Goal: Ask a question: Seek information or help from site administrators or community

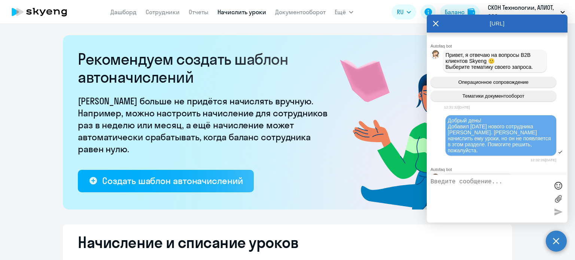
select select "10"
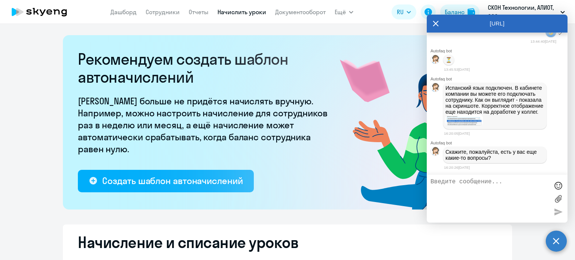
scroll to position [2179, 0]
click at [468, 121] on img at bounding box center [464, 120] width 37 height 11
click at [485, 201] on textarea at bounding box center [490, 199] width 118 height 40
type textarea "Ок, спасибо! Но это не премиум испанский, а обычный?)"
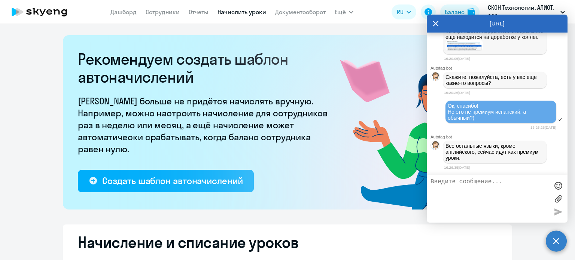
scroll to position [2219, 0]
drag, startPoint x: 460, startPoint y: 81, endPoint x: 395, endPoint y: 63, distance: 67.7
click at [460, 51] on img at bounding box center [464, 45] width 37 height 11
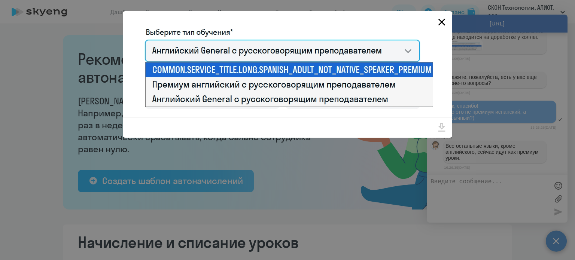
click at [440, 25] on icon "Close" at bounding box center [442, 22] width 12 height 12
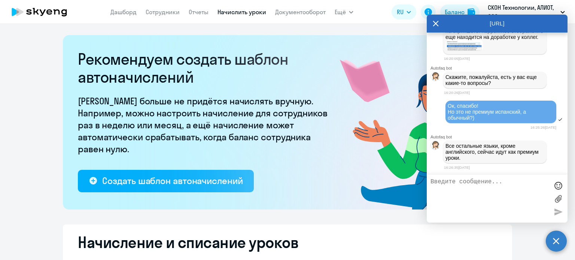
click at [469, 51] on img at bounding box center [464, 45] width 37 height 11
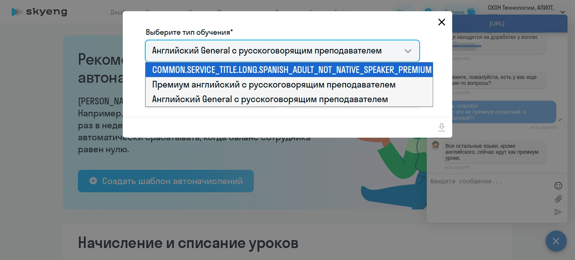
click at [441, 25] on icon "Close" at bounding box center [442, 22] width 12 height 12
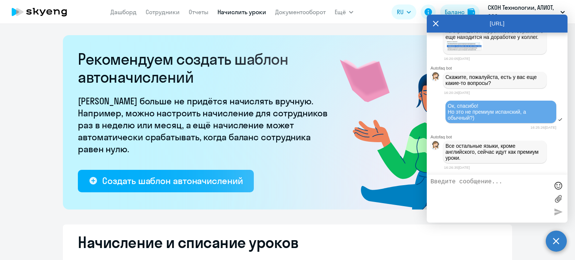
scroll to position [2256, 0]
click at [478, 184] on textarea at bounding box center [490, 199] width 118 height 40
click at [485, 185] on textarea at bounding box center [490, 199] width 118 height 40
type textarea "п"
type textarea "Понял. Подскажите, пожалуйста, стоимость за одно заянтие"
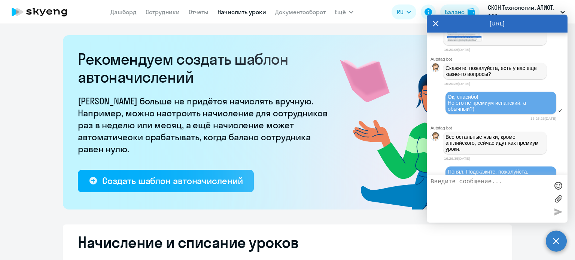
scroll to position [2174, 0]
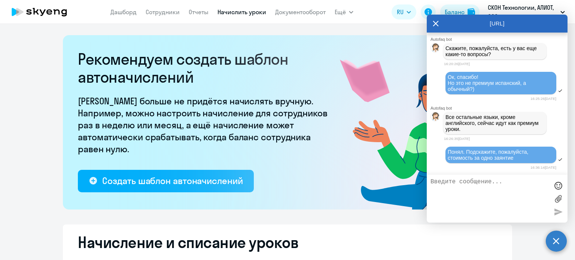
click at [475, 22] on img at bounding box center [464, 16] width 37 height 11
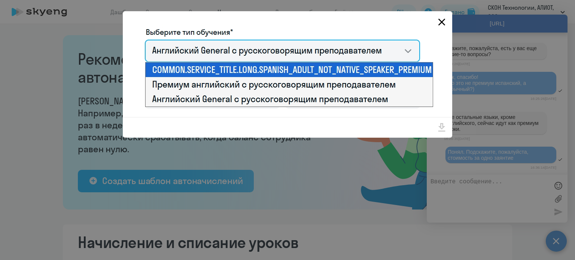
click at [442, 24] on icon "Close" at bounding box center [442, 22] width 12 height 12
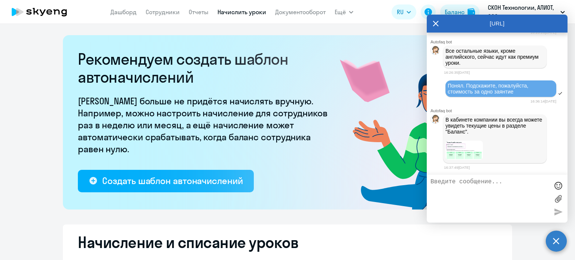
scroll to position [2354, 0]
click at [468, 150] on img at bounding box center [464, 150] width 37 height 19
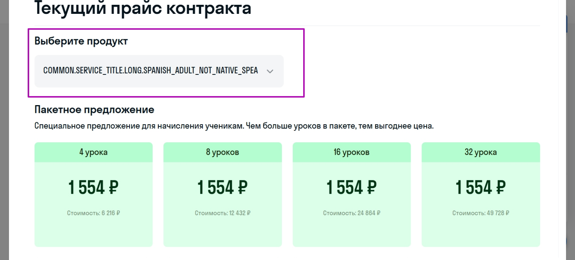
scroll to position [0, 0]
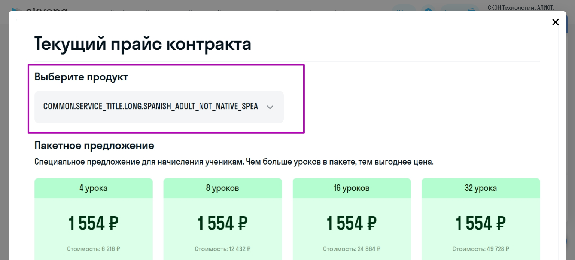
click at [552, 24] on icon "Close" at bounding box center [555, 22] width 7 height 7
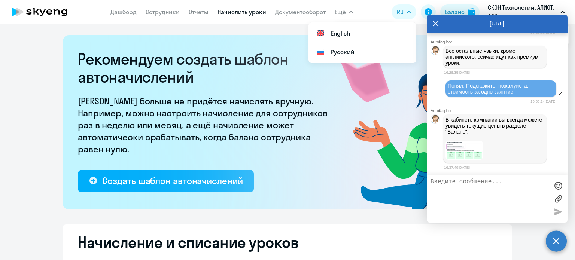
click at [546, 5] on p "СКОН Технологии, АЛИОТ, ООО" at bounding box center [523, 12] width 70 height 18
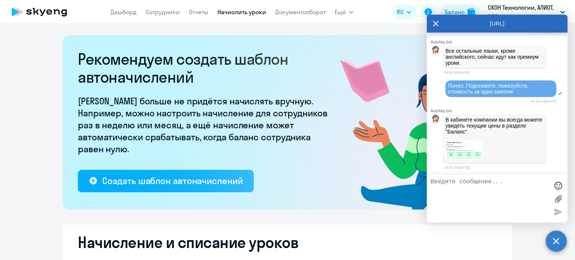
click at [546, 5] on p "СКОН Технологии, АЛИОТ, ООО" at bounding box center [523, 12] width 70 height 18
click at [434, 22] on icon at bounding box center [436, 24] width 6 height 6
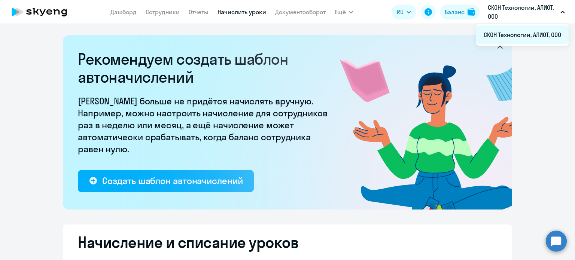
click at [526, 36] on li "СКОН Технологии, АЛИОТ, ООО" at bounding box center [522, 34] width 92 height 19
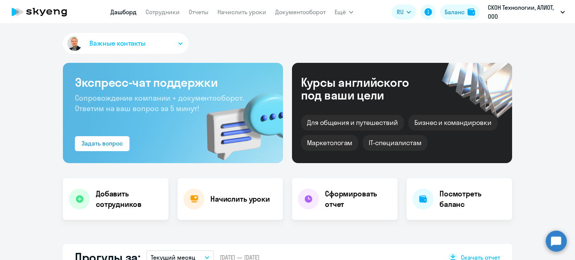
select select "30"
click at [452, 194] on h4 "Посмотреть баланс" at bounding box center [473, 199] width 67 height 21
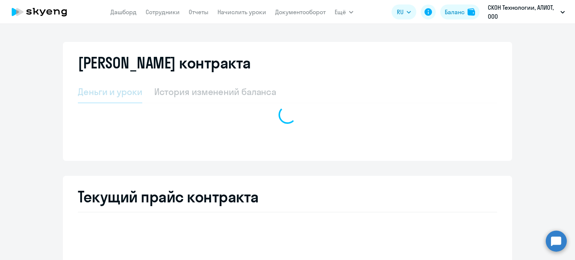
select select "english_adult_not_native_speaker"
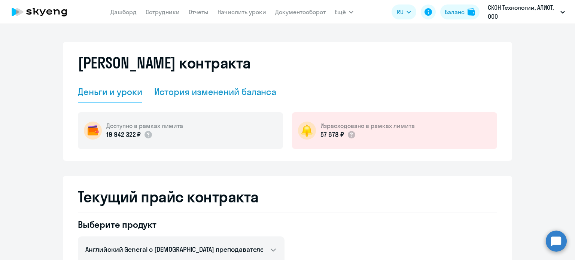
click at [219, 88] on div "История изменений баланса" at bounding box center [215, 92] width 122 height 12
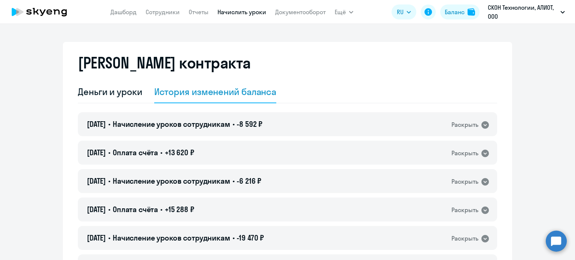
click at [230, 13] on link "Начислить уроки" at bounding box center [242, 11] width 49 height 7
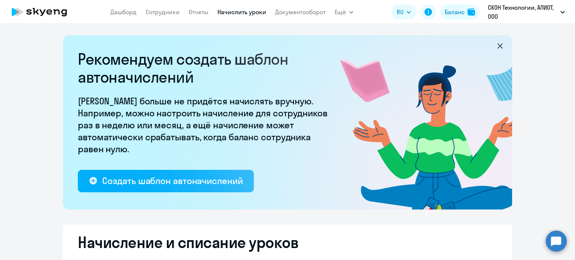
select select "10"
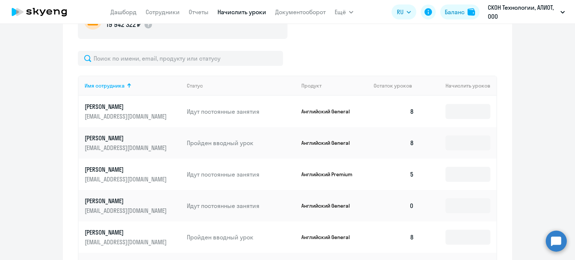
scroll to position [150, 0]
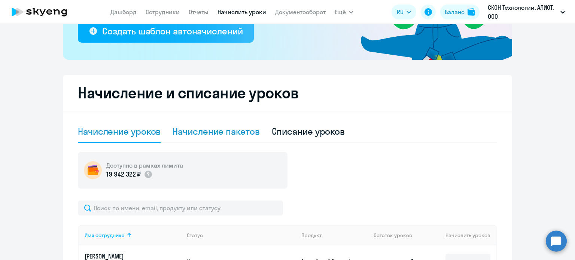
click at [221, 130] on div "Начисление пакетов" at bounding box center [216, 131] width 87 height 12
select select "10"
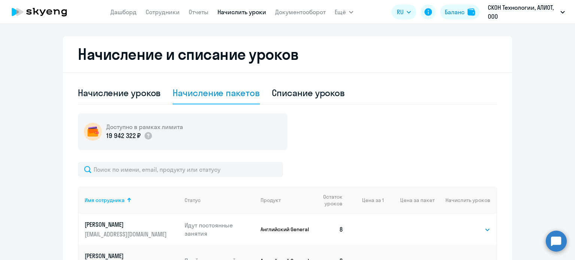
scroll to position [187, 0]
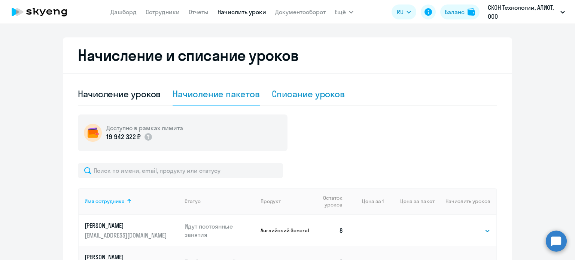
click at [297, 93] on div "Списание уроков" at bounding box center [308, 94] width 73 height 12
select select "10"
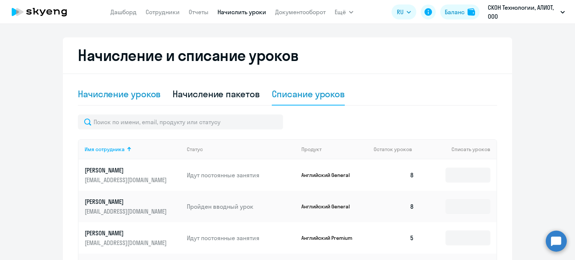
click at [143, 91] on div "Начисление уроков" at bounding box center [119, 94] width 83 height 12
select select "10"
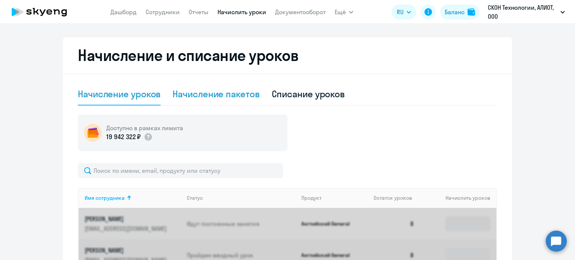
scroll to position [75, 0]
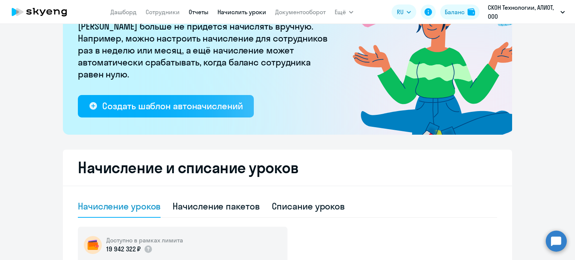
click at [201, 8] on link "Отчеты" at bounding box center [199, 11] width 20 height 7
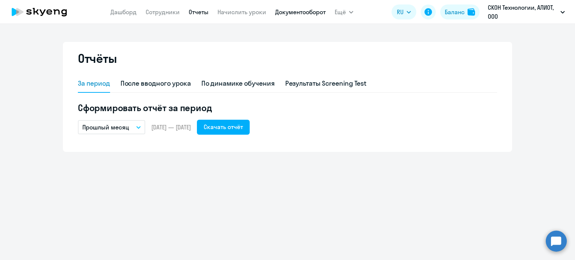
click at [301, 10] on link "Документооборот" at bounding box center [300, 11] width 51 height 7
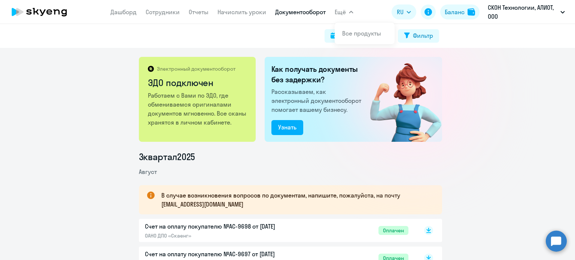
click at [342, 10] on span "Ещё" at bounding box center [340, 11] width 11 height 9
click at [345, 7] on span "Ещё" at bounding box center [340, 11] width 11 height 9
click at [346, 10] on button "Ещё" at bounding box center [344, 11] width 19 height 15
click at [354, 33] on link "Все продукты" at bounding box center [361, 33] width 39 height 7
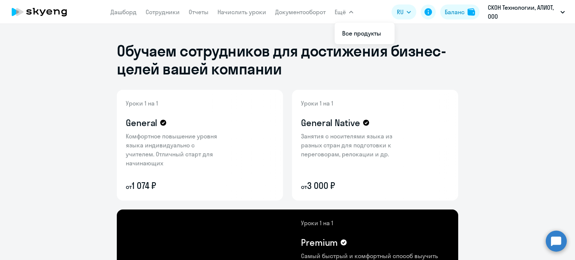
click at [248, 12] on link "Начислить уроки" at bounding box center [242, 11] width 49 height 7
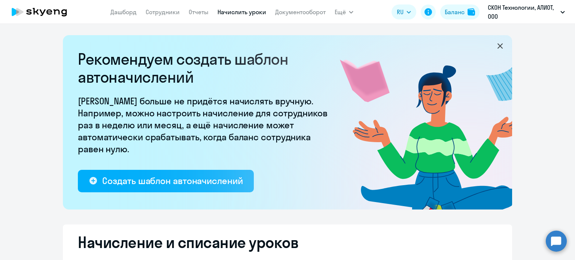
select select "10"
drag, startPoint x: 294, startPoint y: 9, endPoint x: 318, endPoint y: 16, distance: 24.5
click at [295, 9] on link "Документооборот" at bounding box center [300, 11] width 51 height 7
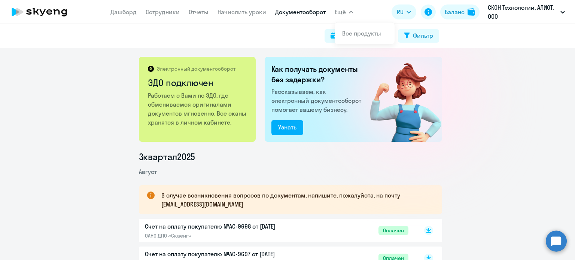
click at [343, 9] on span "Ещё" at bounding box center [340, 11] width 11 height 9
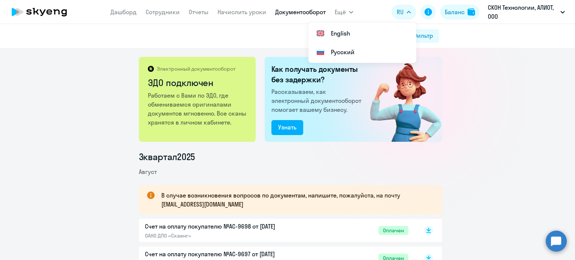
click at [558, 238] on circle at bounding box center [556, 241] width 21 height 21
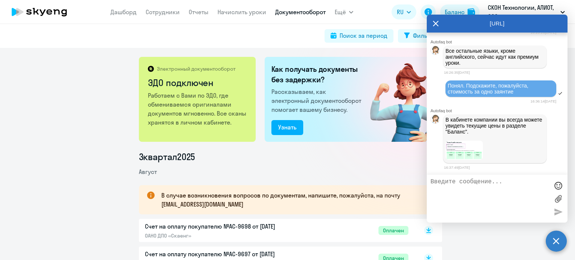
scroll to position [2354, 0]
click at [246, 9] on link "Начислить уроки" at bounding box center [242, 11] width 49 height 7
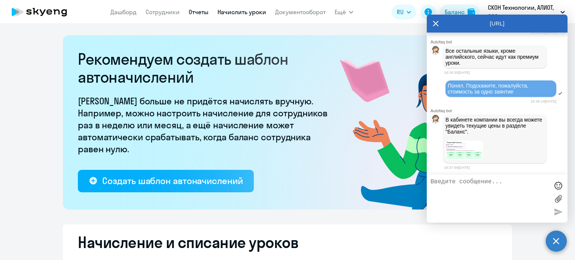
select select "10"
click at [195, 13] on link "Отчеты" at bounding box center [199, 11] width 20 height 7
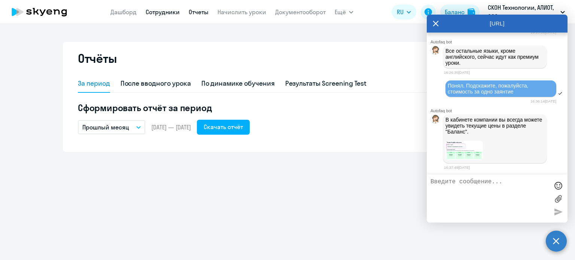
click at [156, 11] on link "Сотрудники" at bounding box center [163, 11] width 34 height 7
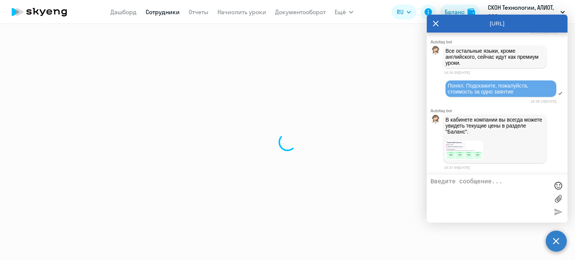
select select "30"
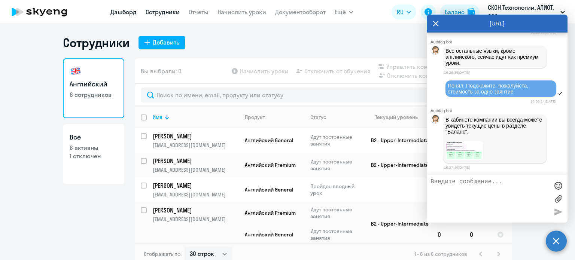
click at [133, 12] on link "Дашборд" at bounding box center [123, 11] width 26 height 7
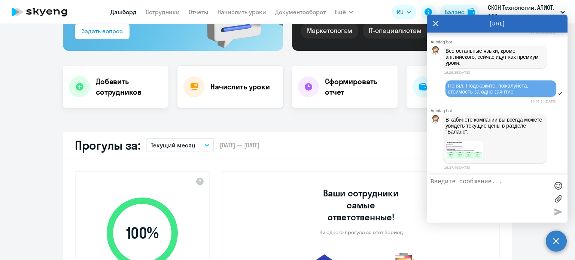
select select "30"
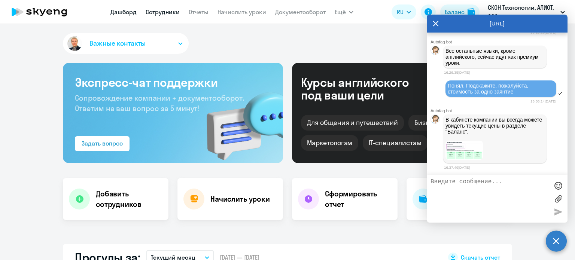
click at [165, 13] on link "Сотрудники" at bounding box center [163, 11] width 34 height 7
select select "30"
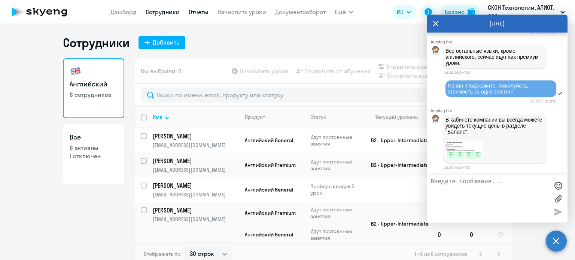
click at [202, 9] on link "Отчеты" at bounding box center [199, 11] width 20 height 7
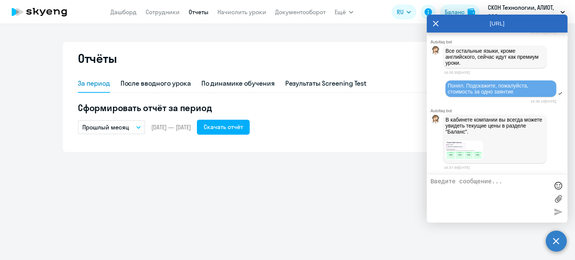
click at [360, 188] on div "Отчёты За период После вводного урока По динамике обучения Результаты Screening…" at bounding box center [287, 142] width 575 height 236
click at [155, 81] on div "После вводного урока" at bounding box center [156, 84] width 70 height 10
select select "10"
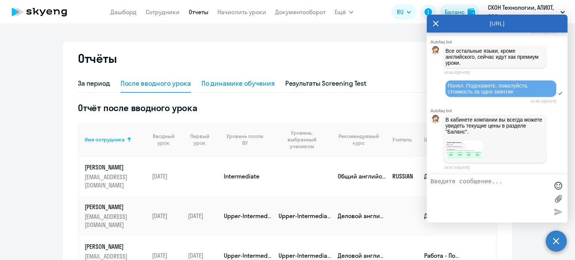
click at [249, 76] on div "По динамике обучения" at bounding box center [237, 84] width 73 height 18
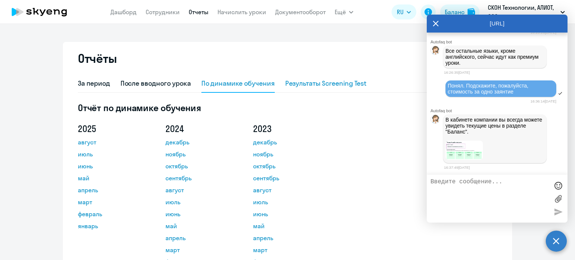
click at [341, 85] on div "Результаты Screening Test" at bounding box center [326, 84] width 82 height 10
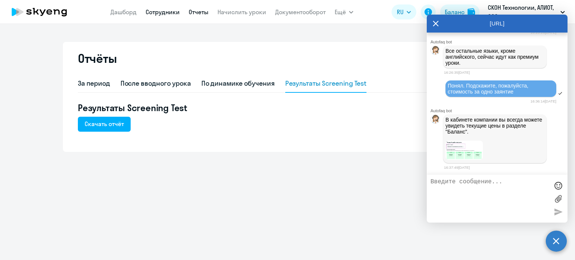
click at [151, 12] on link "Сотрудники" at bounding box center [163, 11] width 34 height 7
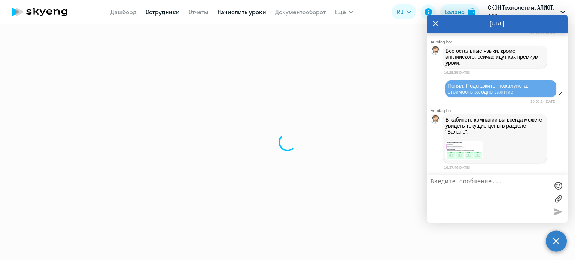
select select "30"
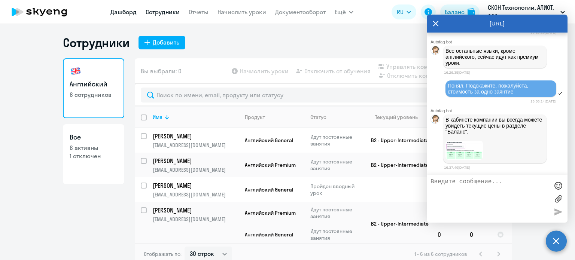
click at [126, 9] on link "Дашборд" at bounding box center [123, 11] width 26 height 7
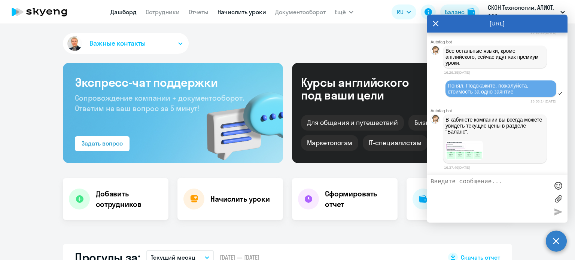
click at [221, 9] on link "Начислить уроки" at bounding box center [242, 11] width 49 height 7
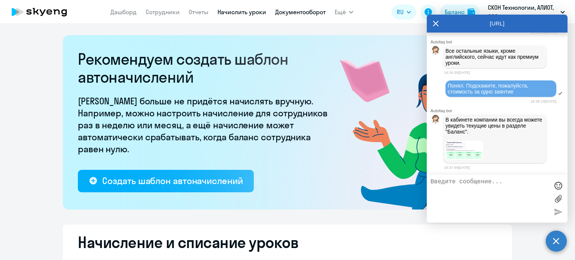
select select "10"
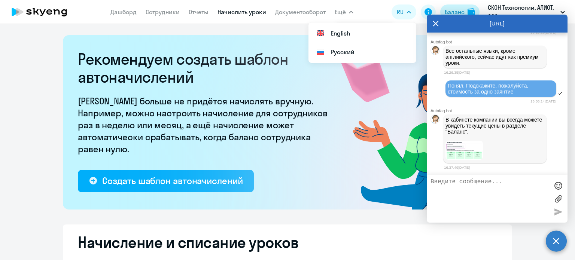
drag, startPoint x: 437, startPoint y: 24, endPoint x: 457, endPoint y: 12, distance: 22.9
click at [437, 24] on icon at bounding box center [436, 24] width 6 height 18
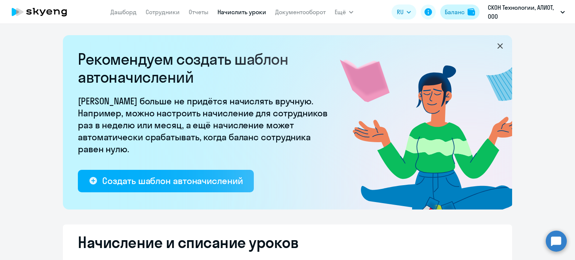
click at [460, 9] on div "Баланс" at bounding box center [455, 11] width 20 height 9
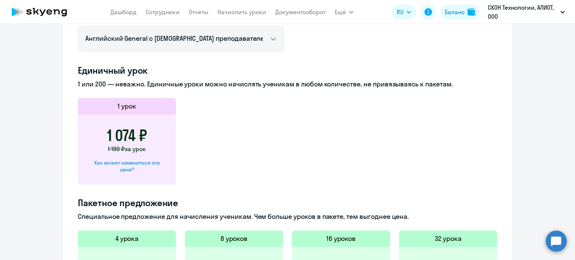
scroll to position [112, 0]
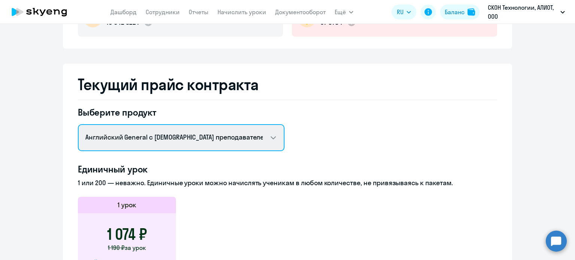
click at [244, 137] on select "Английский General с [DEMOGRAPHIC_DATA] преподавателем Английский General с [DE…" at bounding box center [181, 137] width 207 height 27
click at [78, 124] on select "Английский General с [DEMOGRAPHIC_DATA] преподавателем Английский General с [DE…" at bounding box center [181, 137] width 207 height 27
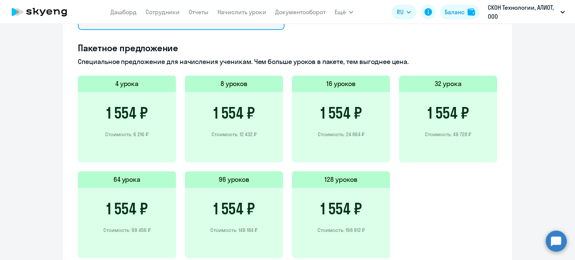
scroll to position [150, 0]
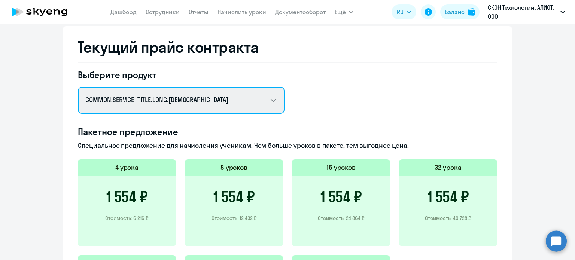
drag, startPoint x: 225, startPoint y: 102, endPoint x: 220, endPoint y: 104, distance: 5.2
click at [226, 101] on select "Английский General с [DEMOGRAPHIC_DATA] преподавателем Английский General с [DE…" at bounding box center [181, 100] width 207 height 27
click at [78, 87] on select "Английский General с [DEMOGRAPHIC_DATA] преподавателем Английский General с [DE…" at bounding box center [181, 100] width 207 height 27
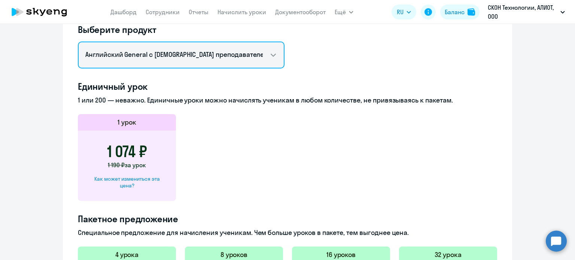
scroll to position [148, 0]
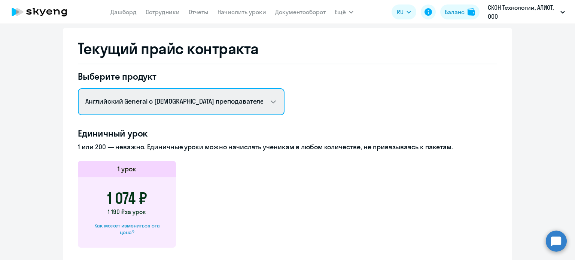
click at [196, 106] on select "Английский General с [DEMOGRAPHIC_DATA] преподавателем Английский General с [DE…" at bounding box center [181, 101] width 207 height 27
click at [78, 88] on select "Английский General с [DEMOGRAPHIC_DATA] преподавателем Английский General с [DE…" at bounding box center [181, 101] width 207 height 27
click at [194, 98] on select "Английский General с [DEMOGRAPHIC_DATA] преподавателем Английский General с [DE…" at bounding box center [181, 101] width 207 height 27
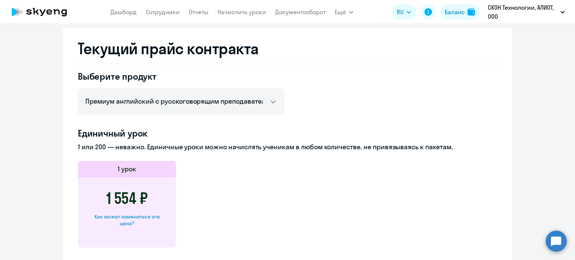
click at [293, 203] on app-price-card "1 урок 1 554 ₽ Как может измениться эта цена?" at bounding box center [287, 204] width 419 height 87
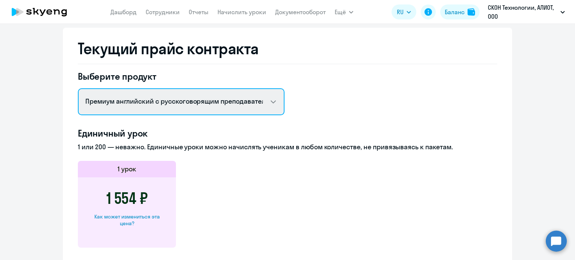
click at [219, 94] on select "Английский General с [DEMOGRAPHIC_DATA] преподавателем Английский General с [DE…" at bounding box center [181, 101] width 207 height 27
click at [78, 88] on select "Английский General с [DEMOGRAPHIC_DATA] преподавателем Английский General с [DE…" at bounding box center [181, 101] width 207 height 27
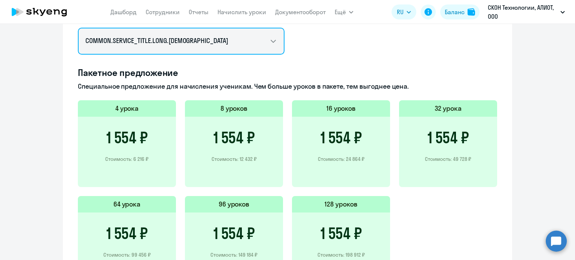
scroll to position [128, 0]
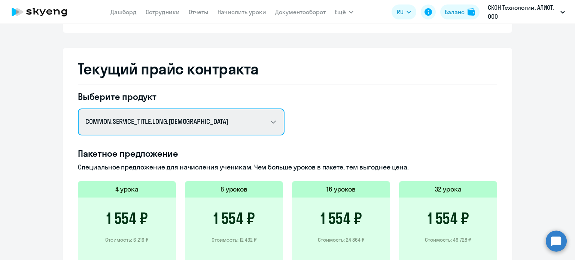
click at [261, 121] on select "Английский General с [DEMOGRAPHIC_DATA] преподавателем Английский General с [DE…" at bounding box center [181, 122] width 207 height 27
click at [78, 109] on select "Английский General с [DEMOGRAPHIC_DATA] преподавателем Английский General с [DE…" at bounding box center [181, 122] width 207 height 27
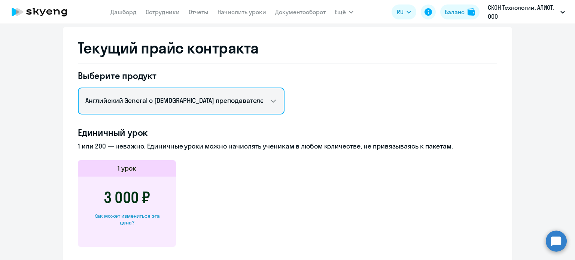
scroll to position [148, 0]
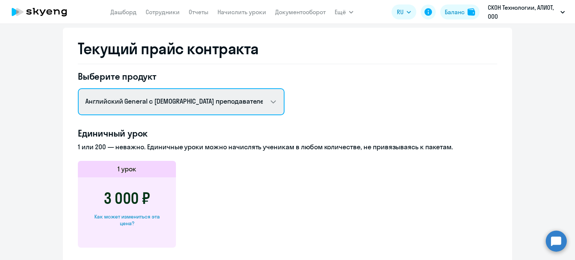
click at [227, 101] on select "Английский General с [DEMOGRAPHIC_DATA] преподавателем Английский General с [DE…" at bounding box center [181, 101] width 207 height 27
click at [78, 88] on select "Английский General с [DEMOGRAPHIC_DATA] преподавателем Английский General с [DE…" at bounding box center [181, 101] width 207 height 27
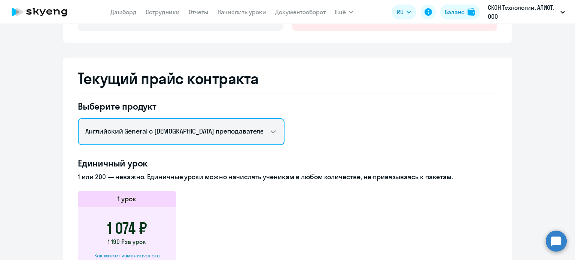
scroll to position [111, 0]
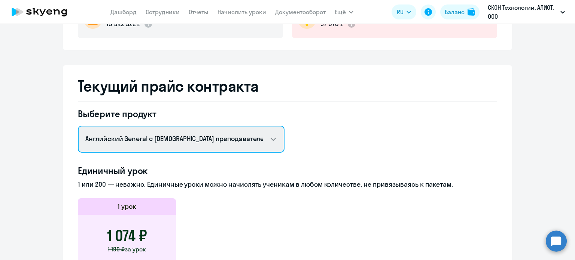
click at [219, 135] on select "Английский General с [DEMOGRAPHIC_DATA] преподавателем Английский General с [DE…" at bounding box center [181, 139] width 207 height 27
click at [78, 126] on select "Английский General с [DEMOGRAPHIC_DATA] преподавателем Английский General с [DE…" at bounding box center [181, 139] width 207 height 27
click at [210, 145] on select "Английский General с [DEMOGRAPHIC_DATA] преподавателем Английский General с [DE…" at bounding box center [181, 139] width 207 height 27
click at [214, 138] on select "Английский General с [DEMOGRAPHIC_DATA] преподавателем Английский General с [DE…" at bounding box center [181, 139] width 207 height 27
select select "spanish_adult_not_native_speaker_premium"
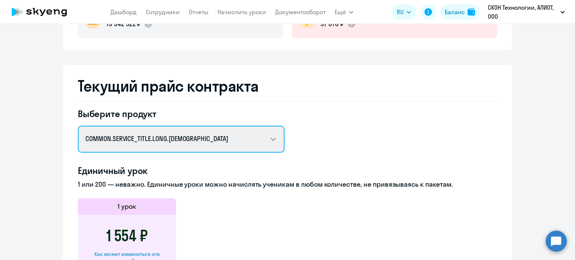
click at [78, 126] on select "Английский General с [DEMOGRAPHIC_DATA] преподавателем Английский General с [DE…" at bounding box center [181, 139] width 207 height 27
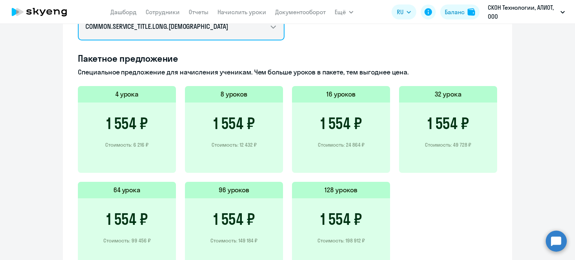
scroll to position [278, 0]
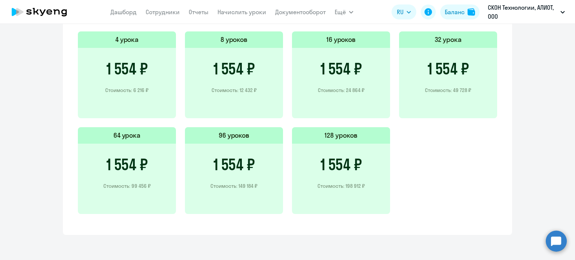
click at [553, 241] on circle at bounding box center [556, 241] width 21 height 21
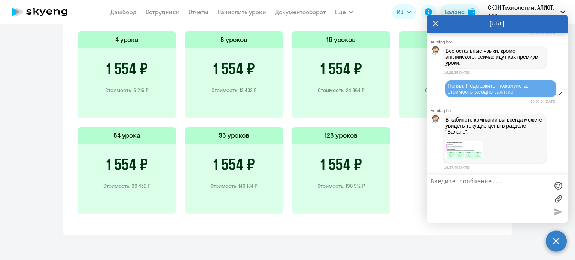
scroll to position [2354, 0]
click at [477, 194] on textarea at bounding box center [490, 199] width 118 height 40
type textarea "Ок, спасибо. Больше вопросов нет"
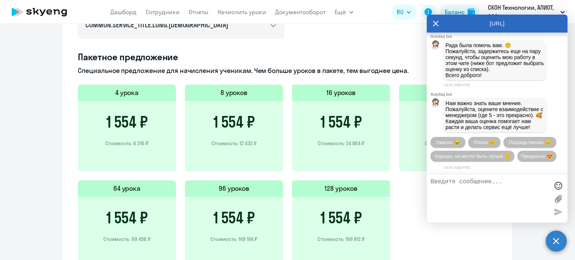
scroll to position [2552, 0]
click at [521, 154] on span "Прекрасно 😍" at bounding box center [536, 157] width 31 height 6
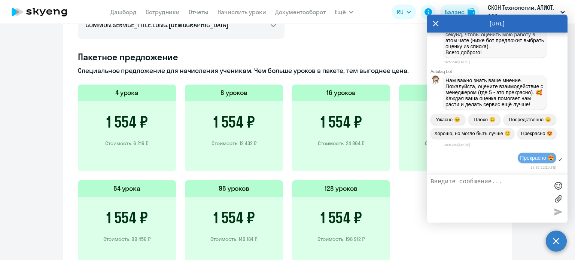
scroll to position [2631, 0]
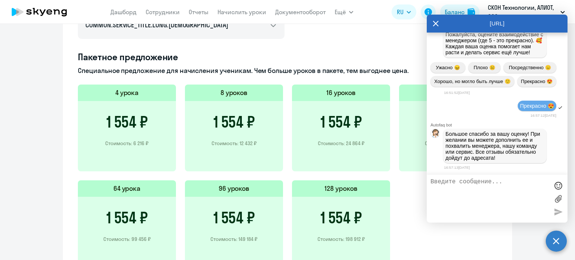
click at [436, 20] on icon at bounding box center [436, 24] width 6 height 18
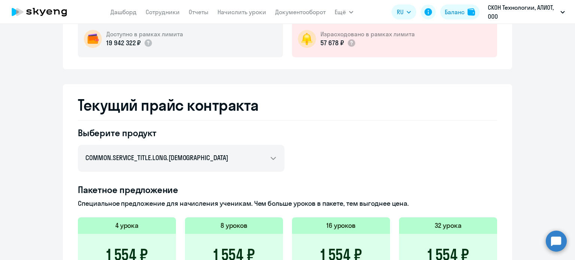
scroll to position [0, 0]
